Goal: Transaction & Acquisition: Purchase product/service

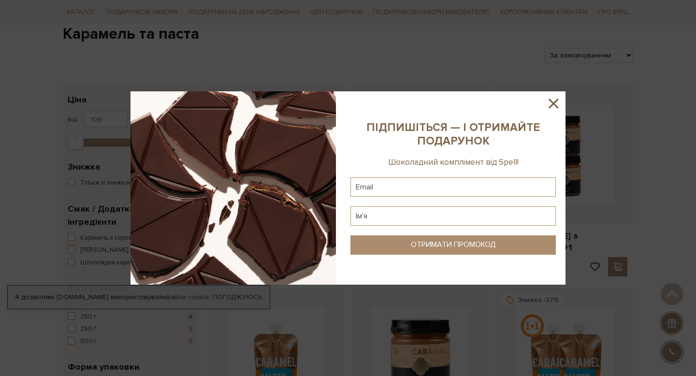
click at [559, 102] on icon at bounding box center [553, 103] width 16 height 16
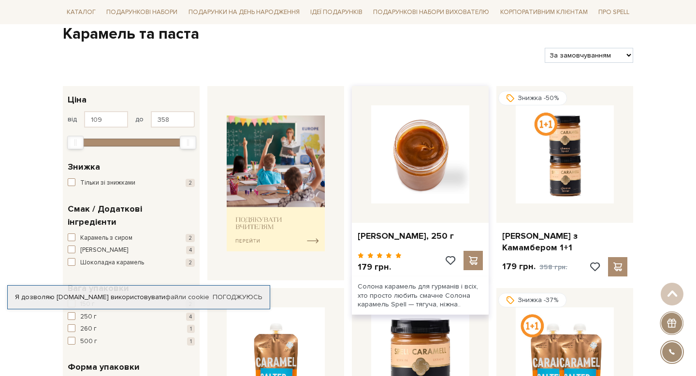
click at [414, 158] on img at bounding box center [420, 154] width 98 height 98
